Goal: Transaction & Acquisition: Book appointment/travel/reservation

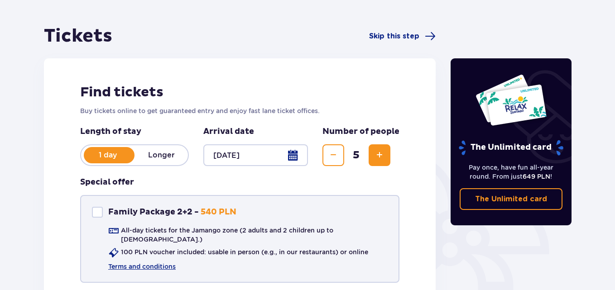
scroll to position [176, 0]
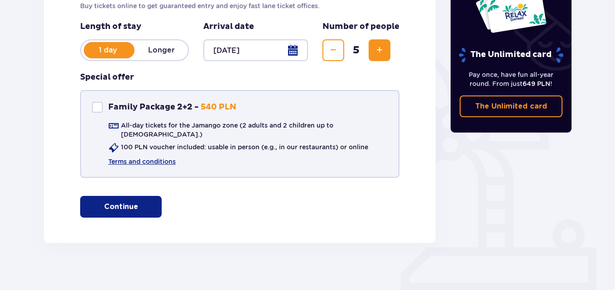
click at [99, 111] on div "Family Package 2+2" at bounding box center [97, 107] width 11 height 11
checkbox input "true"
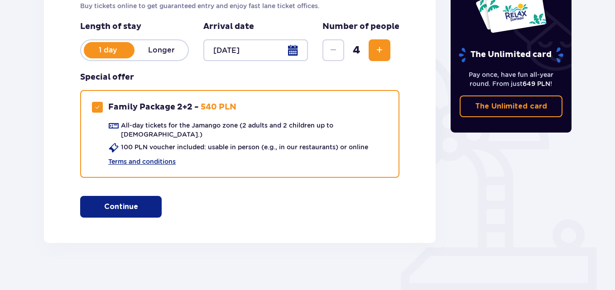
click at [123, 202] on p "Continue" at bounding box center [121, 207] width 34 height 10
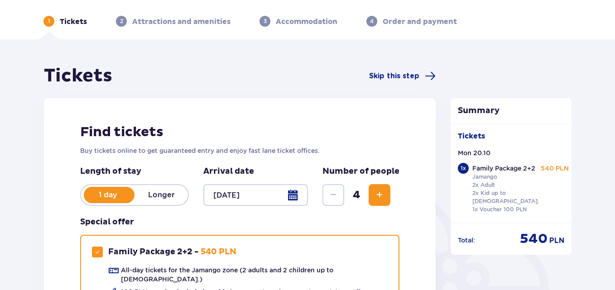
scroll to position [60, 0]
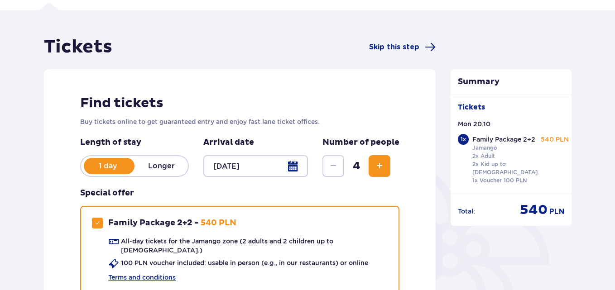
click at [375, 162] on span "Increase" at bounding box center [379, 166] width 11 height 11
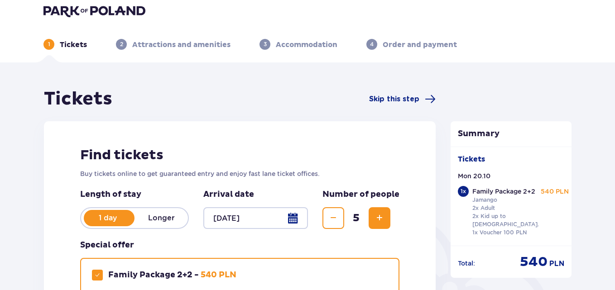
scroll to position [0, 0]
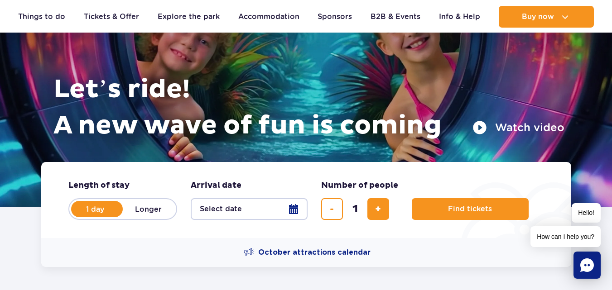
scroll to position [91, 0]
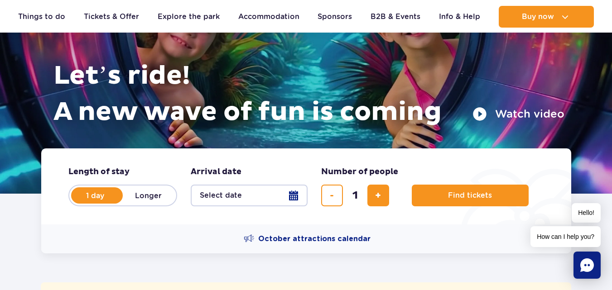
click at [275, 189] on button "Select date" at bounding box center [249, 196] width 117 height 22
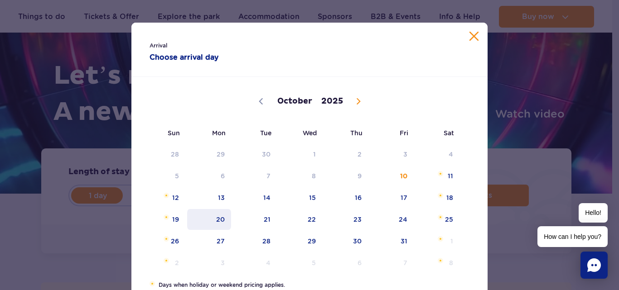
click at [223, 222] on span "20" at bounding box center [209, 219] width 46 height 21
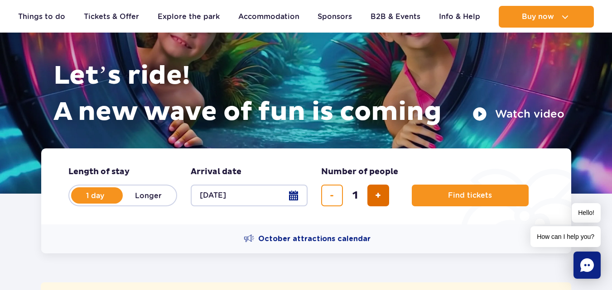
click at [379, 196] on span "add ticket" at bounding box center [378, 196] width 6 height 0
type input "2"
click at [379, 196] on span "add ticket" at bounding box center [378, 196] width 6 height 0
type input "3"
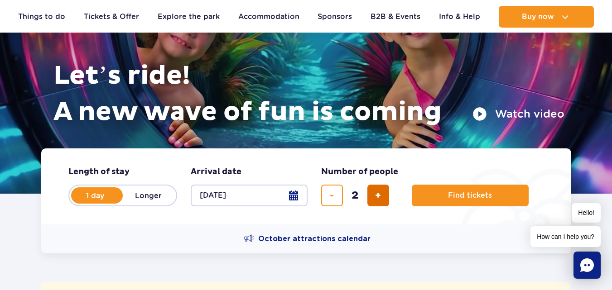
type input "3"
click at [379, 196] on span "add ticket" at bounding box center [378, 196] width 6 height 0
type input "4"
click at [379, 196] on span "add ticket" at bounding box center [378, 196] width 6 height 0
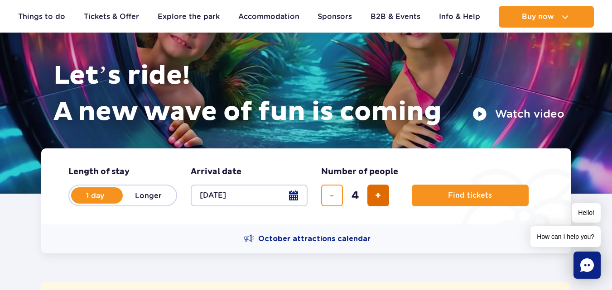
type input "5"
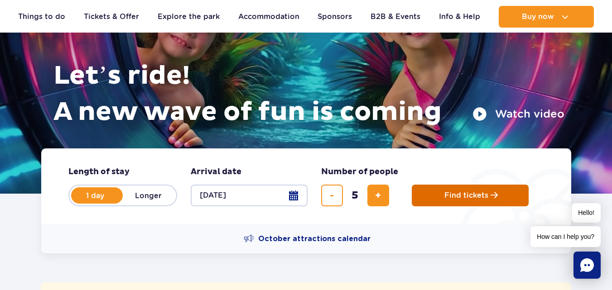
click at [443, 194] on button "Find tickets" at bounding box center [470, 196] width 117 height 22
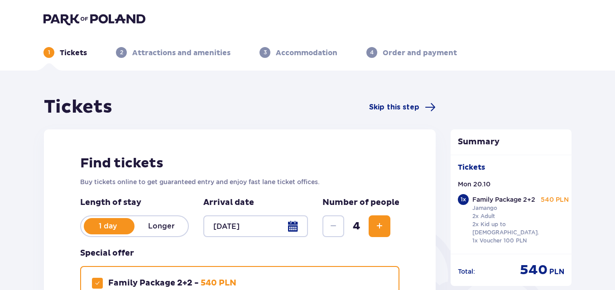
click at [382, 232] on span "Increase" at bounding box center [379, 226] width 11 height 11
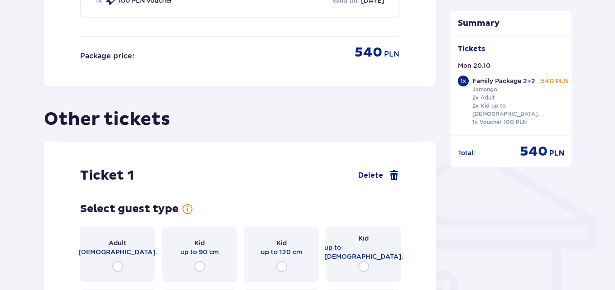
scroll to position [583, 0]
